Goal: Information Seeking & Learning: Learn about a topic

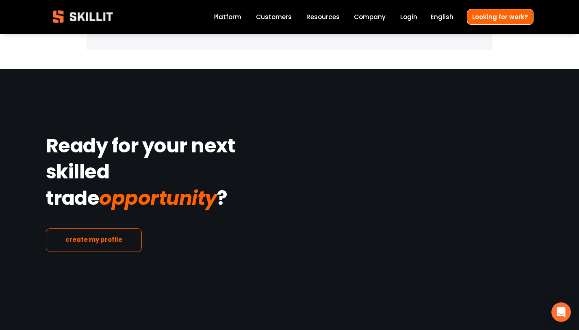
scroll to position [1421, 0]
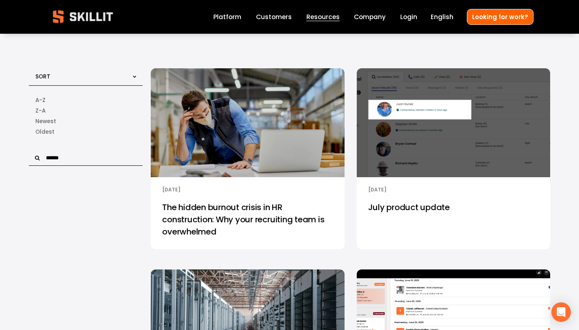
click at [261, 190] on div "[PERSON_NAME] [DATE] [PERSON_NAME] [DATE]" at bounding box center [247, 185] width 193 height 17
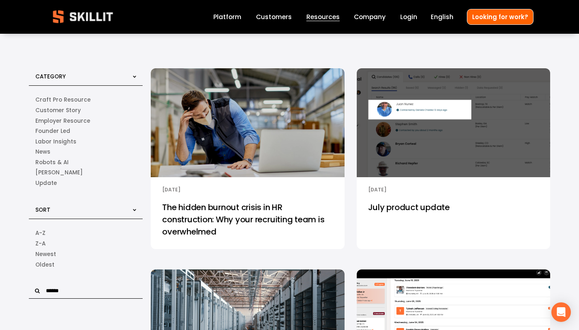
click at [248, 201] on link "The hidden burnout crisis in HR construction: Why your recruiting team is overw…" at bounding box center [247, 222] width 193 height 54
